Goal: Find specific page/section: Find specific page/section

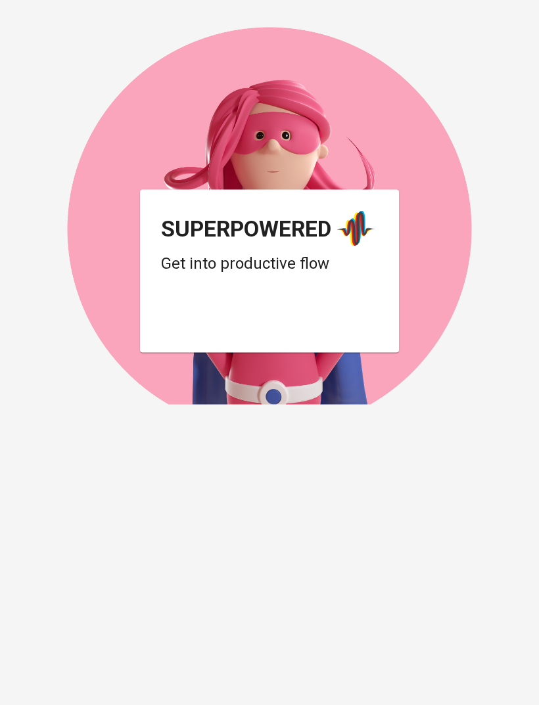
click at [340, 313] on div "Login dengan Google. Dibuka di tab baru" at bounding box center [266, 320] width 210 height 29
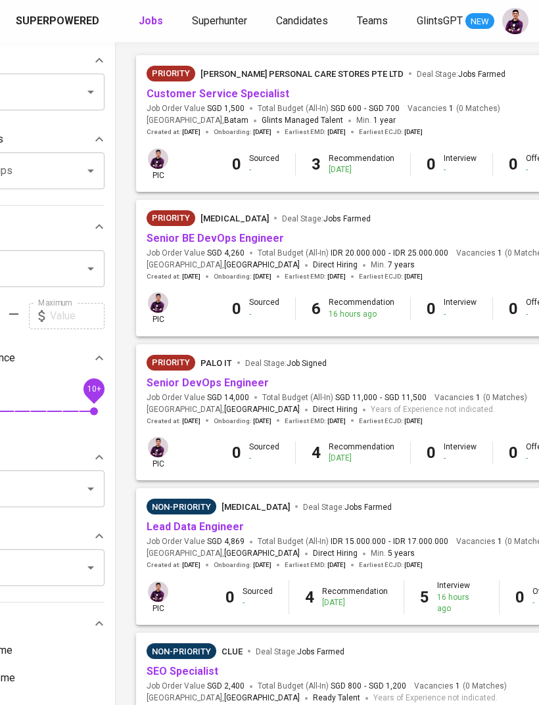
scroll to position [139, 103]
click at [262, 237] on link "Senior BE DevOps Engineer" at bounding box center [215, 237] width 137 height 12
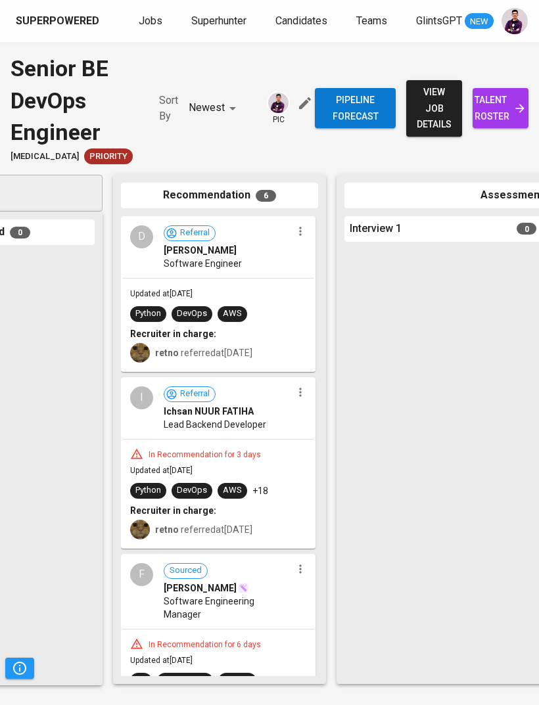
scroll to position [0, 120]
click at [510, 106] on span "talent roster" at bounding box center [500, 108] width 35 height 32
